Goal: Task Accomplishment & Management: Use online tool/utility

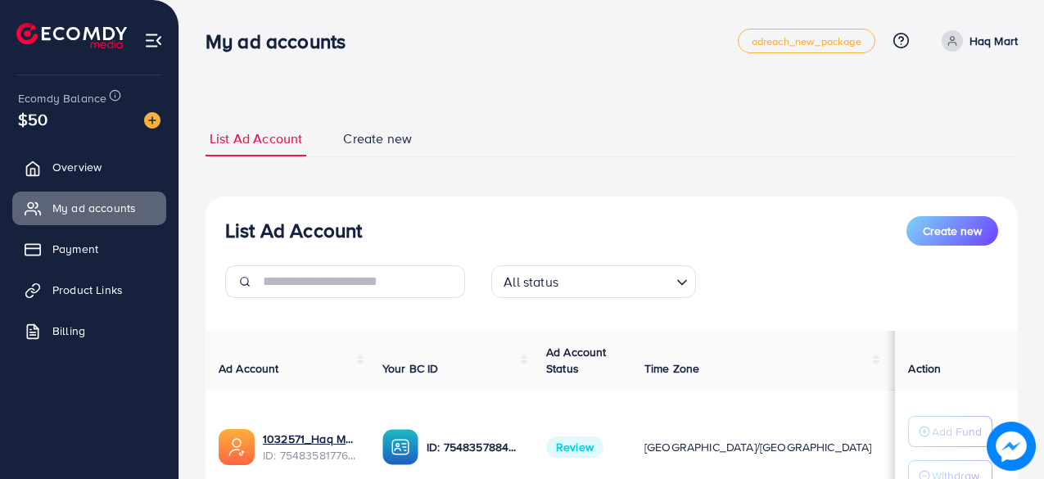
scroll to position [143, 0]
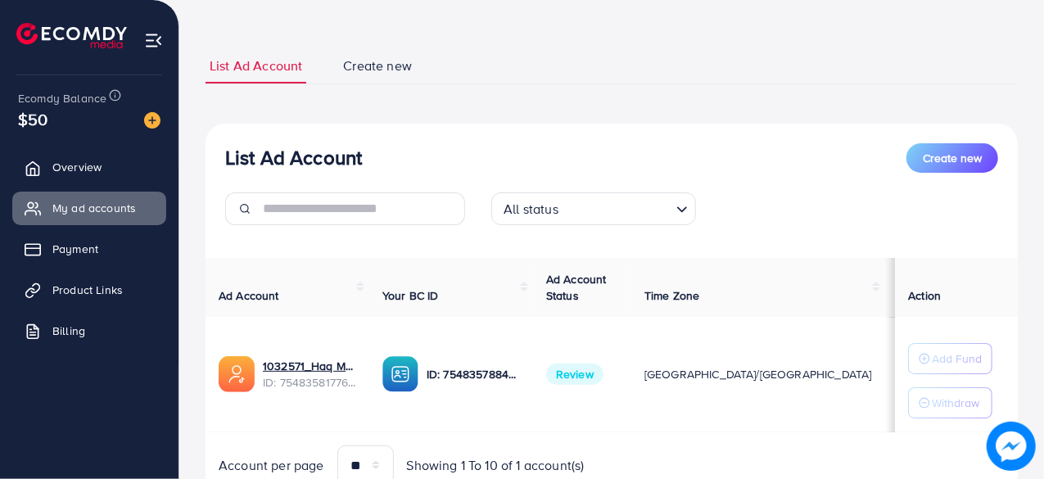
scroll to position [143, 0]
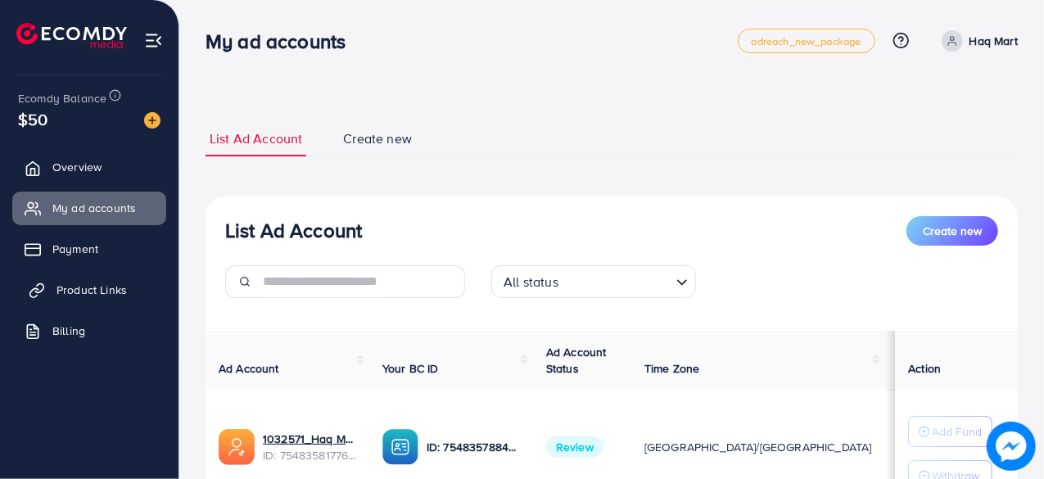
click at [99, 283] on span "Product Links" at bounding box center [92, 290] width 70 height 16
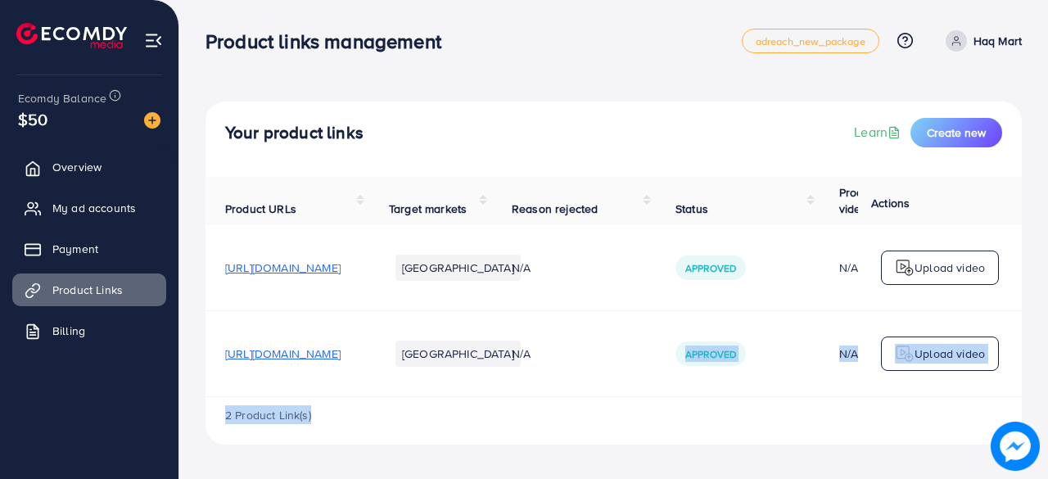
drag, startPoint x: 595, startPoint y: 400, endPoint x: 657, endPoint y: 395, distance: 62.5
click at [657, 395] on div "Product URLs Target markets Reason rejected Status Product video Status video A…" at bounding box center [614, 311] width 817 height 268
click at [632, 458] on div "Your product links Learn Create new Product URLs Target markets Reason rejected…" at bounding box center [613, 235] width 869 height 471
